Goal: Find specific page/section: Find specific page/section

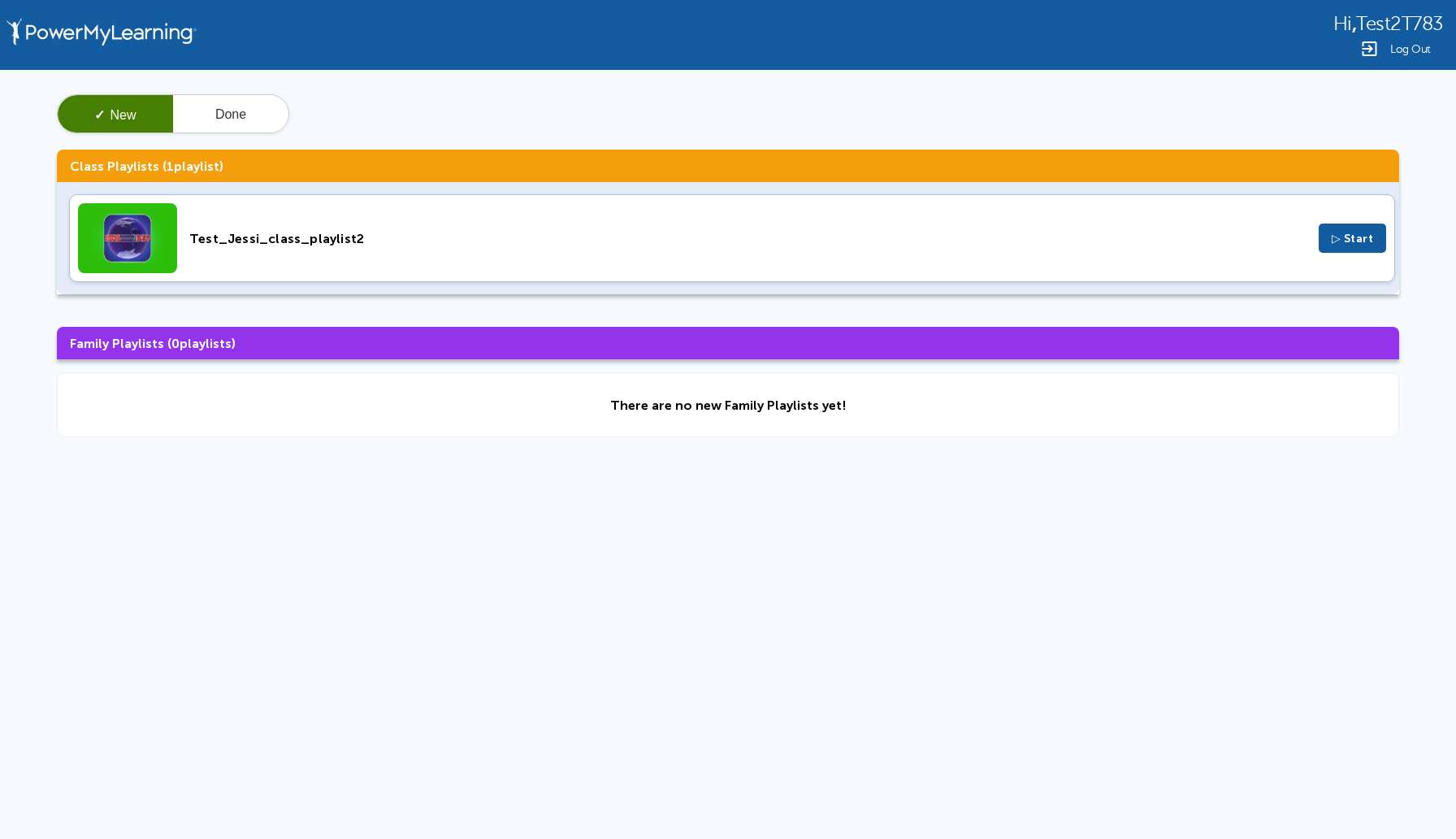
click at [1419, 53] on span "Log Out" at bounding box center [1410, 49] width 41 height 12
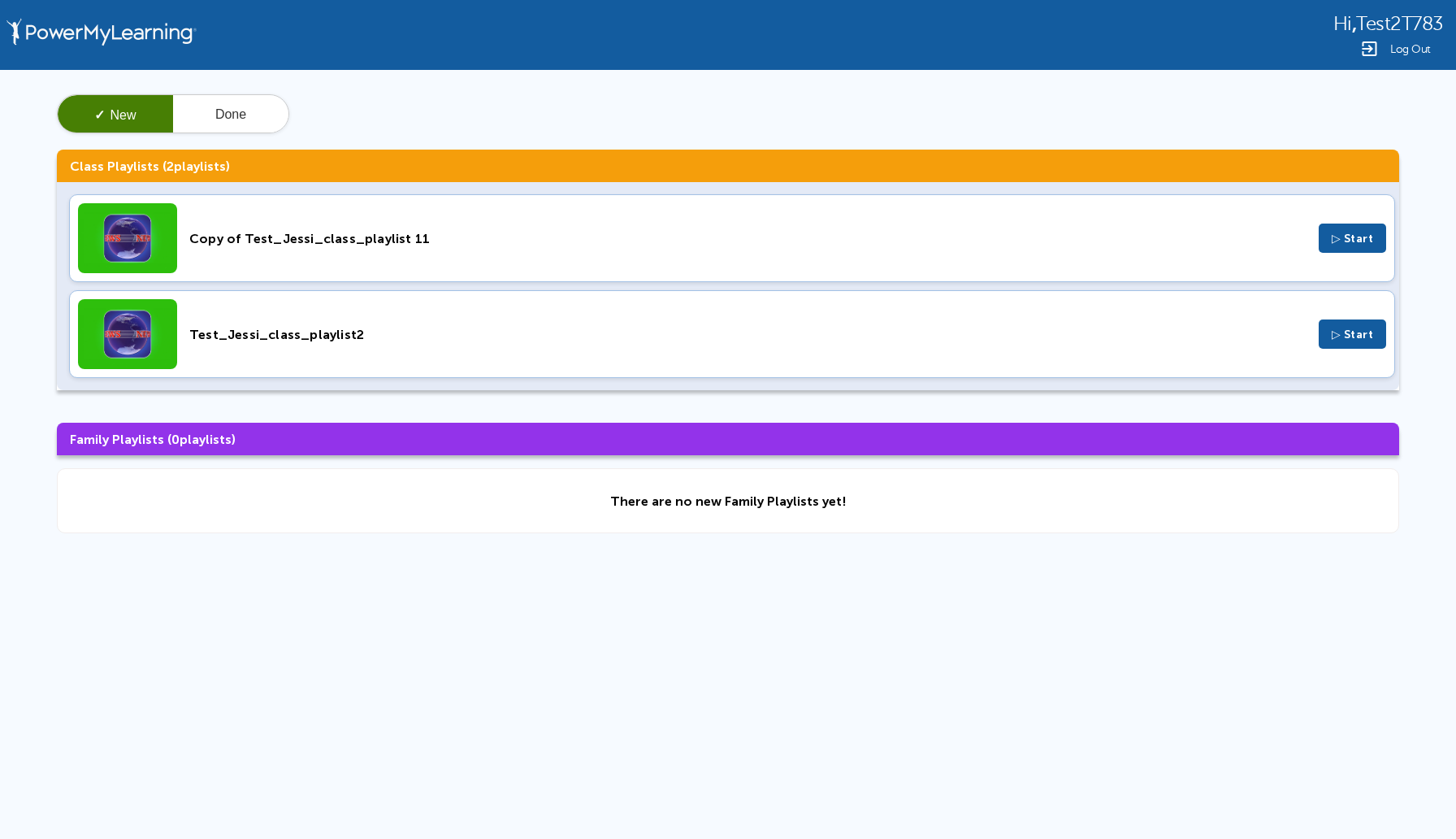
click at [1371, 243] on span "▷ Start" at bounding box center [1352, 238] width 42 height 14
